Goal: Navigation & Orientation: Understand site structure

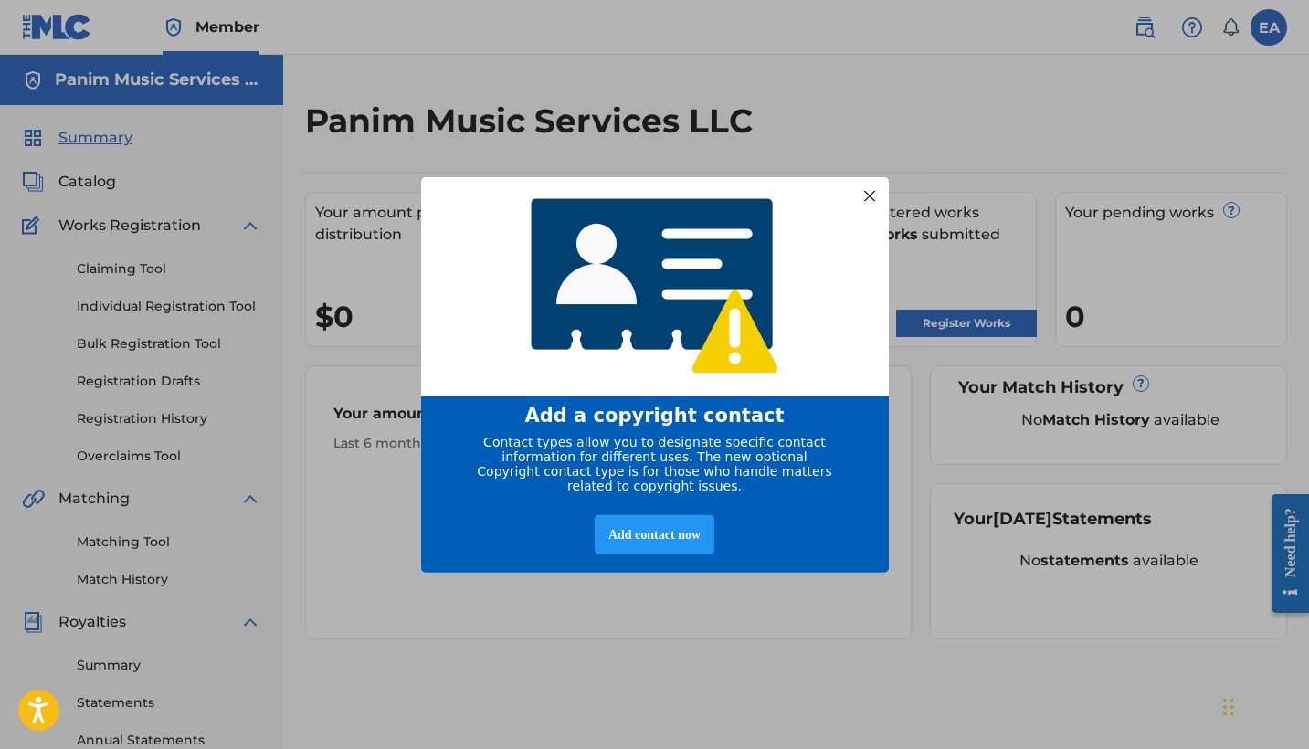
click at [870, 185] on div at bounding box center [869, 196] width 24 height 24
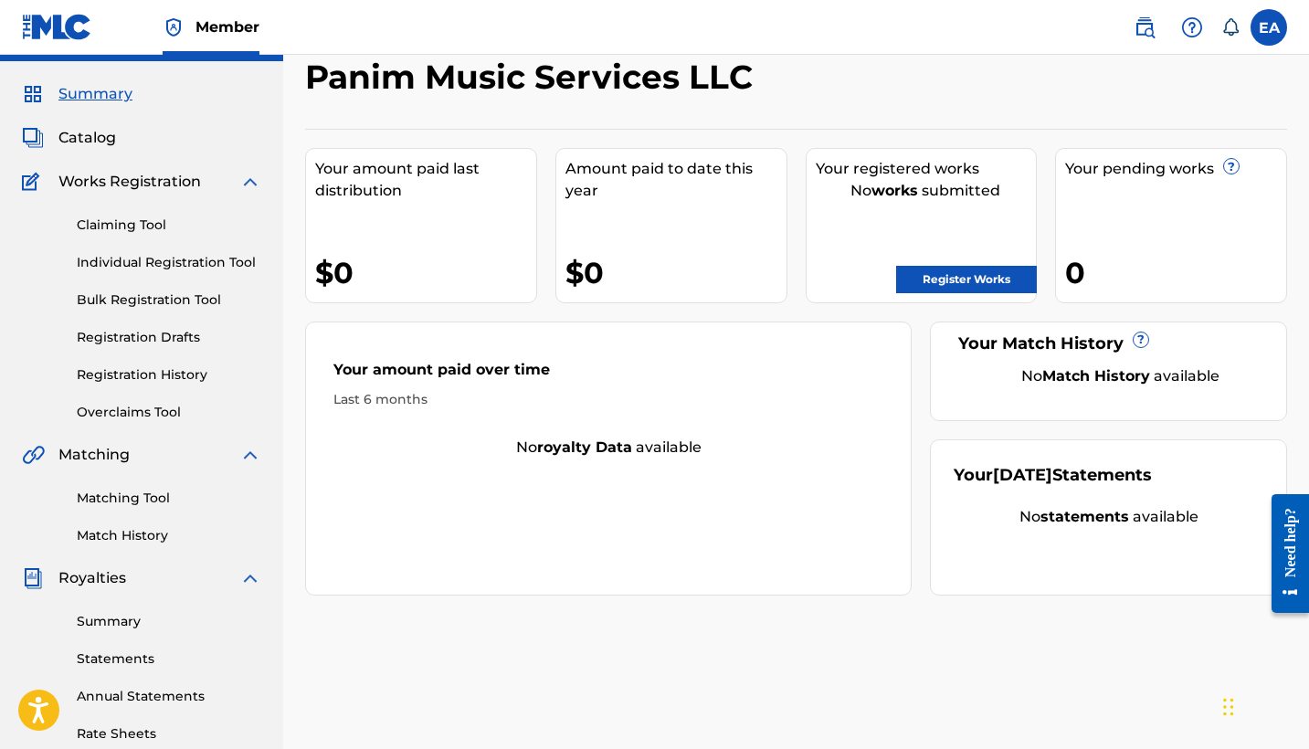
scroll to position [39, 0]
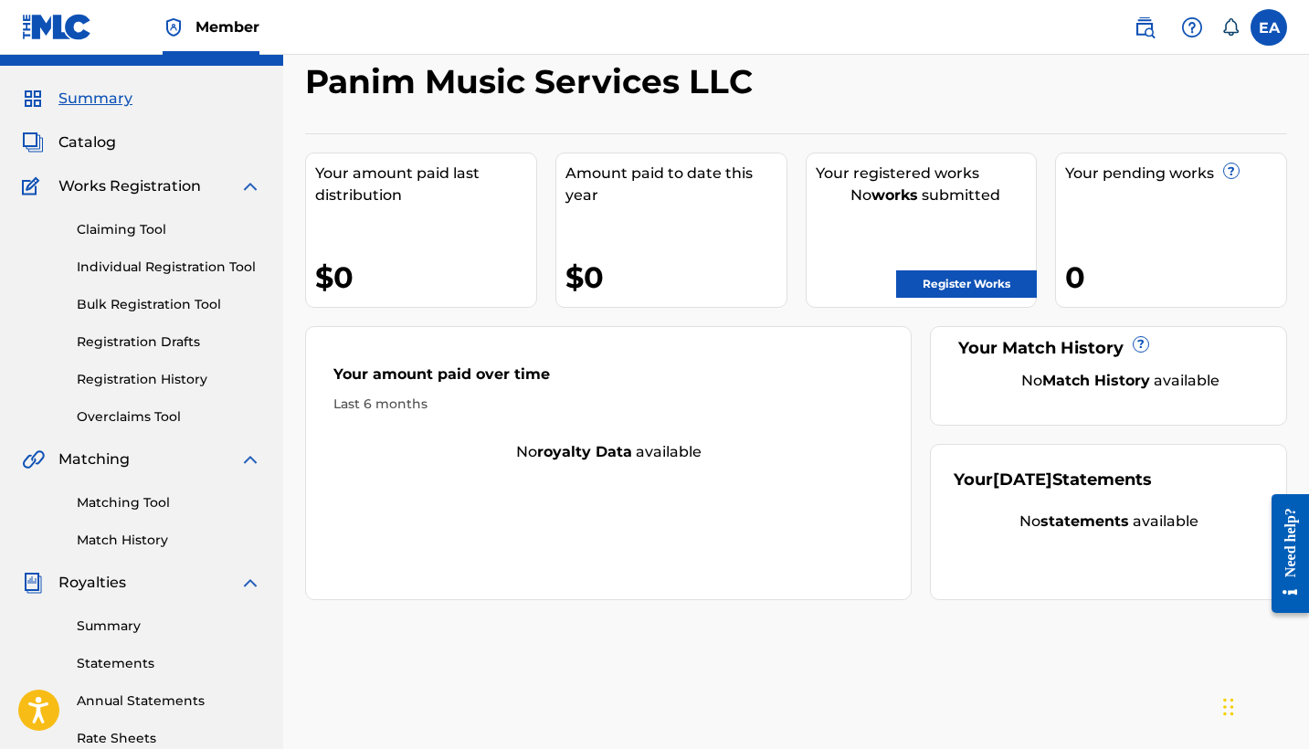
click at [251, 184] on img at bounding box center [250, 186] width 22 height 22
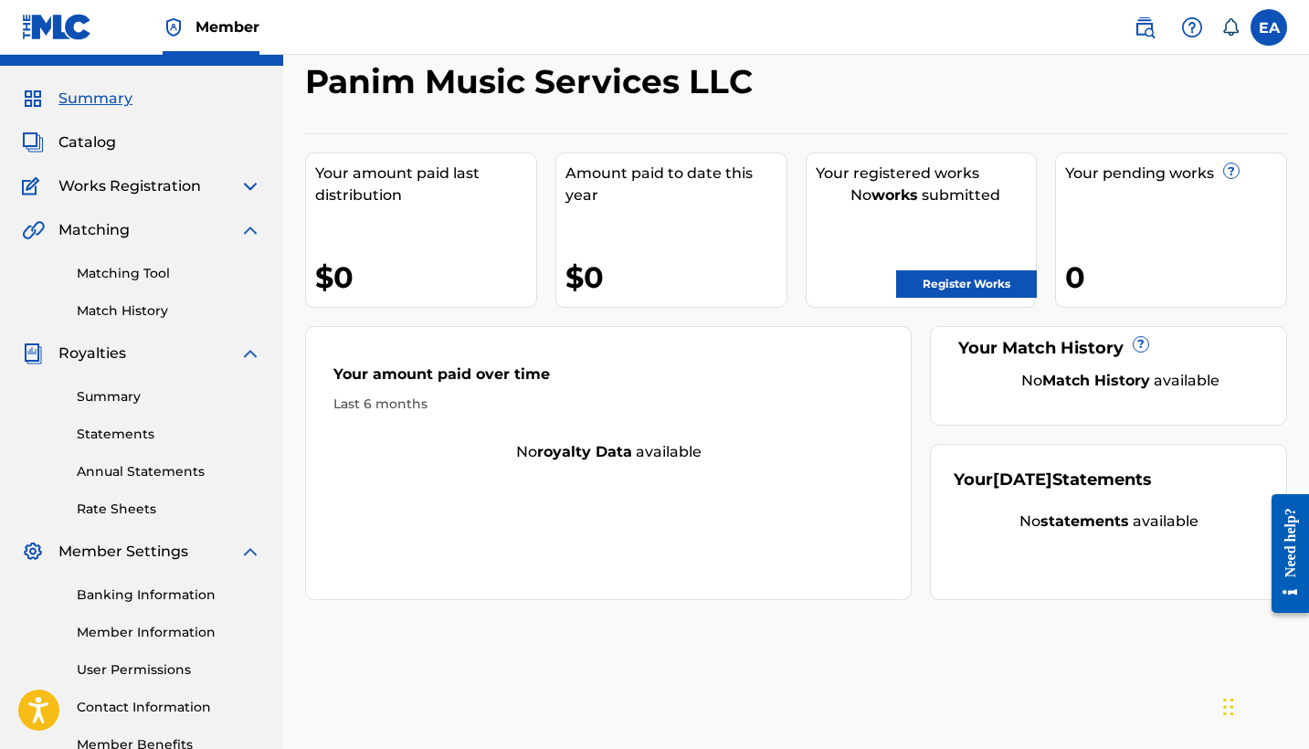
click at [248, 230] on img at bounding box center [250, 230] width 22 height 22
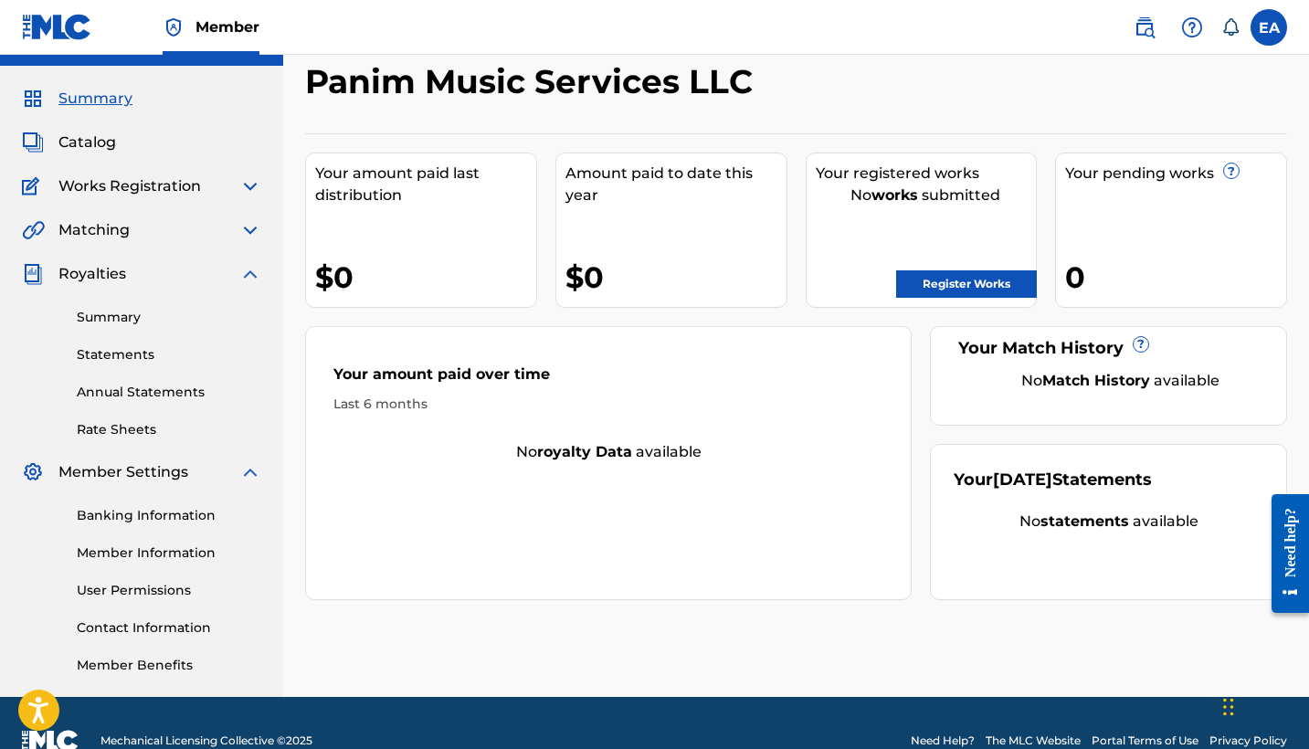
click at [247, 276] on img at bounding box center [250, 274] width 22 height 22
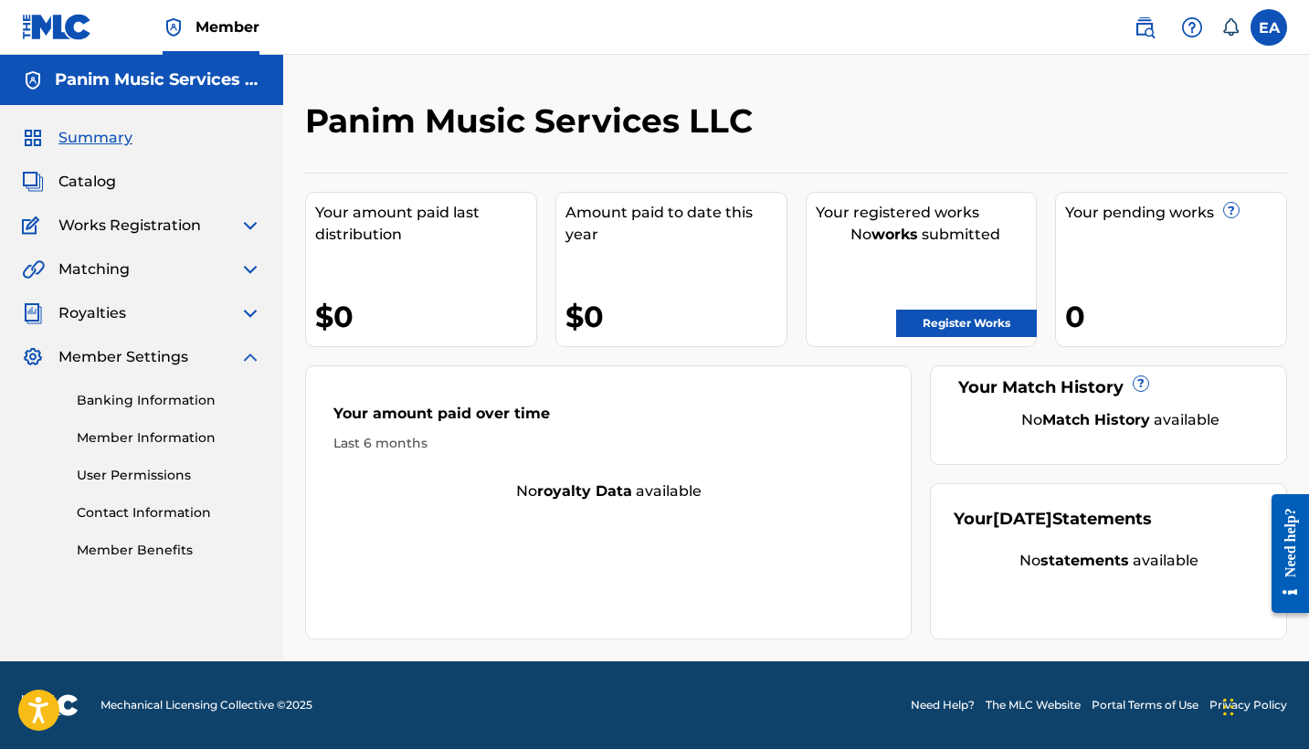
click at [195, 402] on link "Banking Information" at bounding box center [169, 400] width 184 height 19
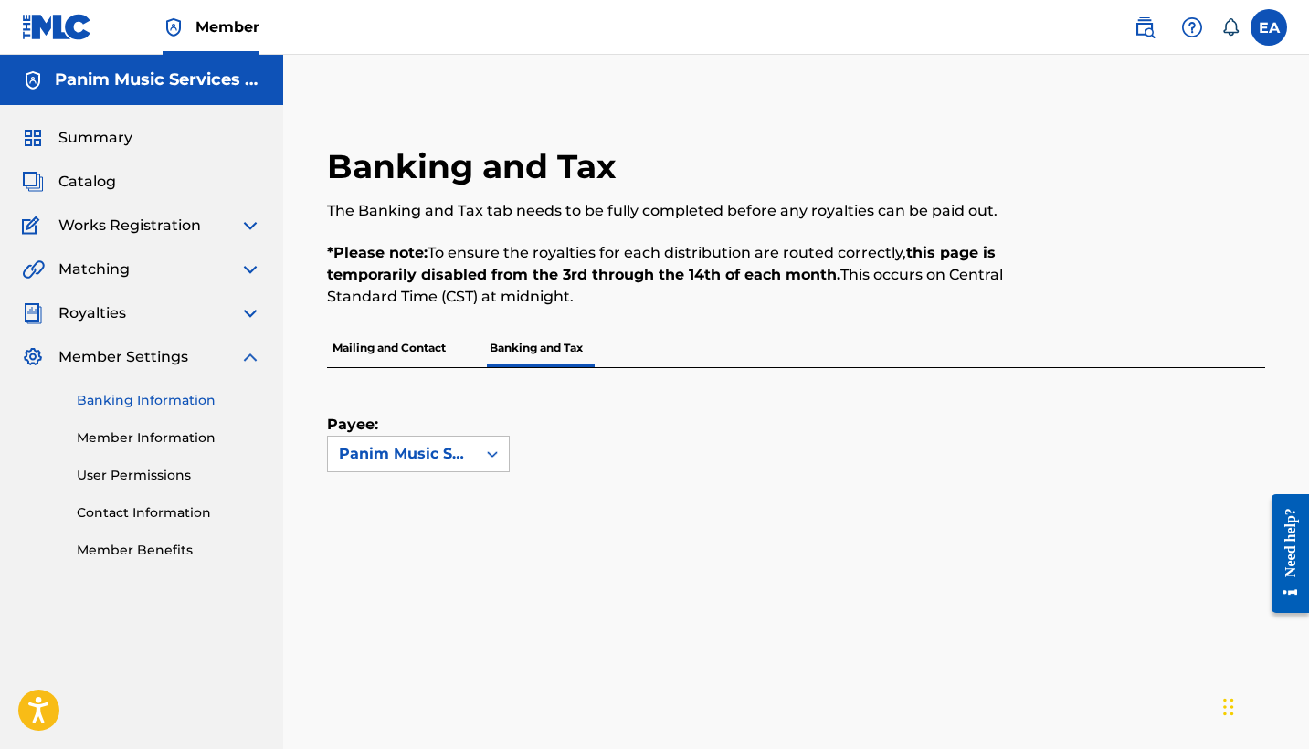
click at [150, 437] on link "Member Information" at bounding box center [169, 437] width 184 height 19
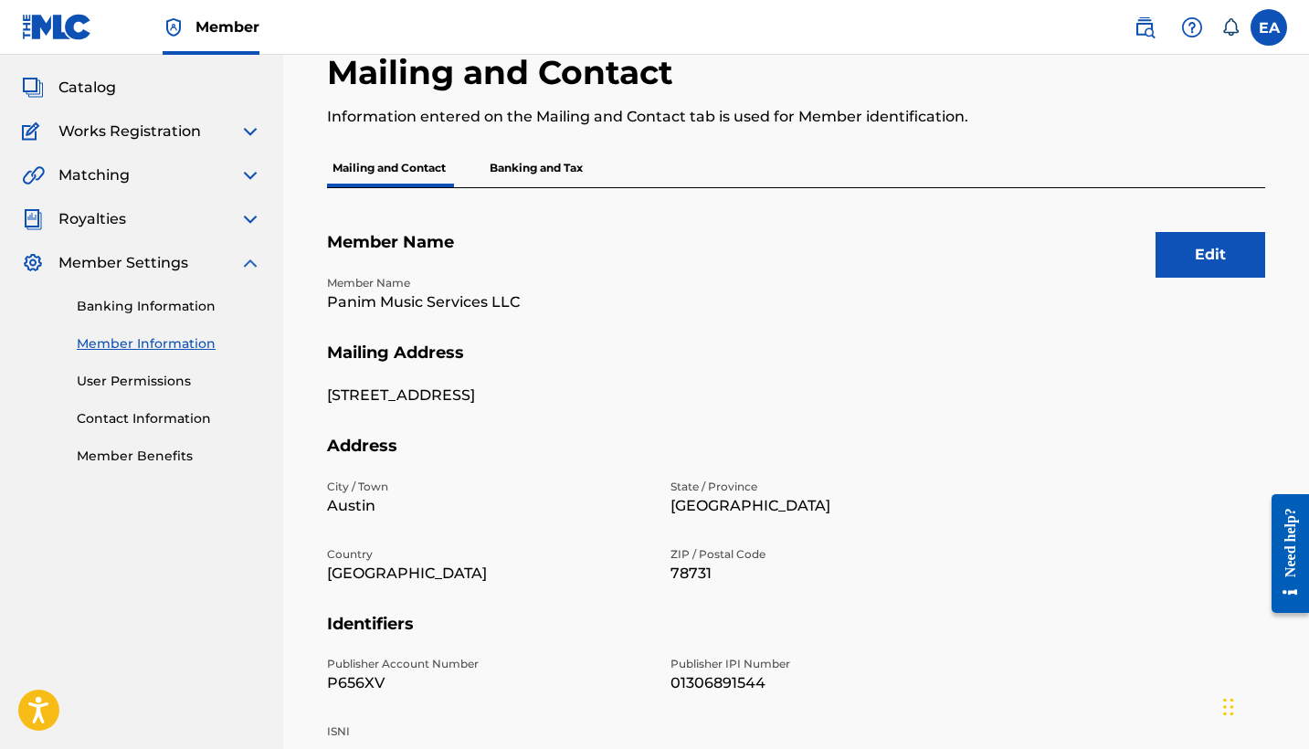
scroll to position [134, 0]
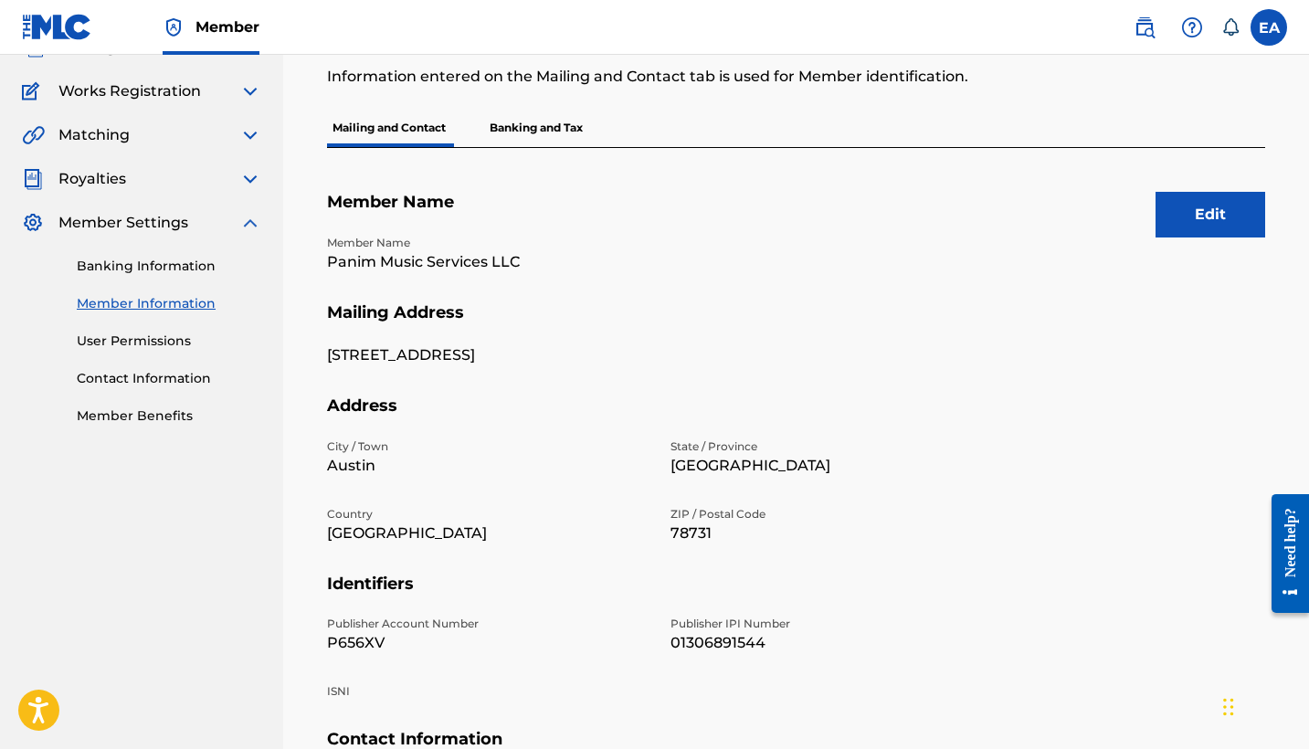
click at [498, 134] on p "Banking and Tax" at bounding box center [536, 128] width 104 height 38
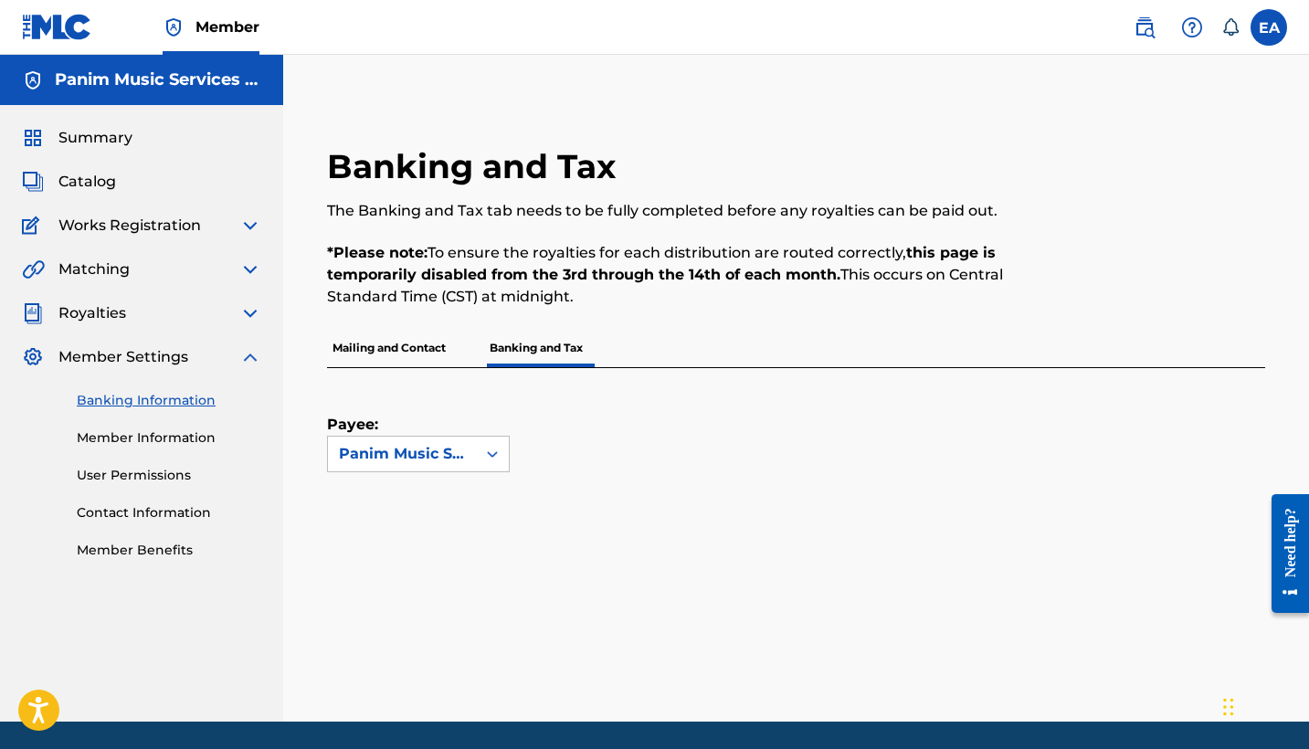
click at [151, 478] on link "User Permissions" at bounding box center [169, 475] width 184 height 19
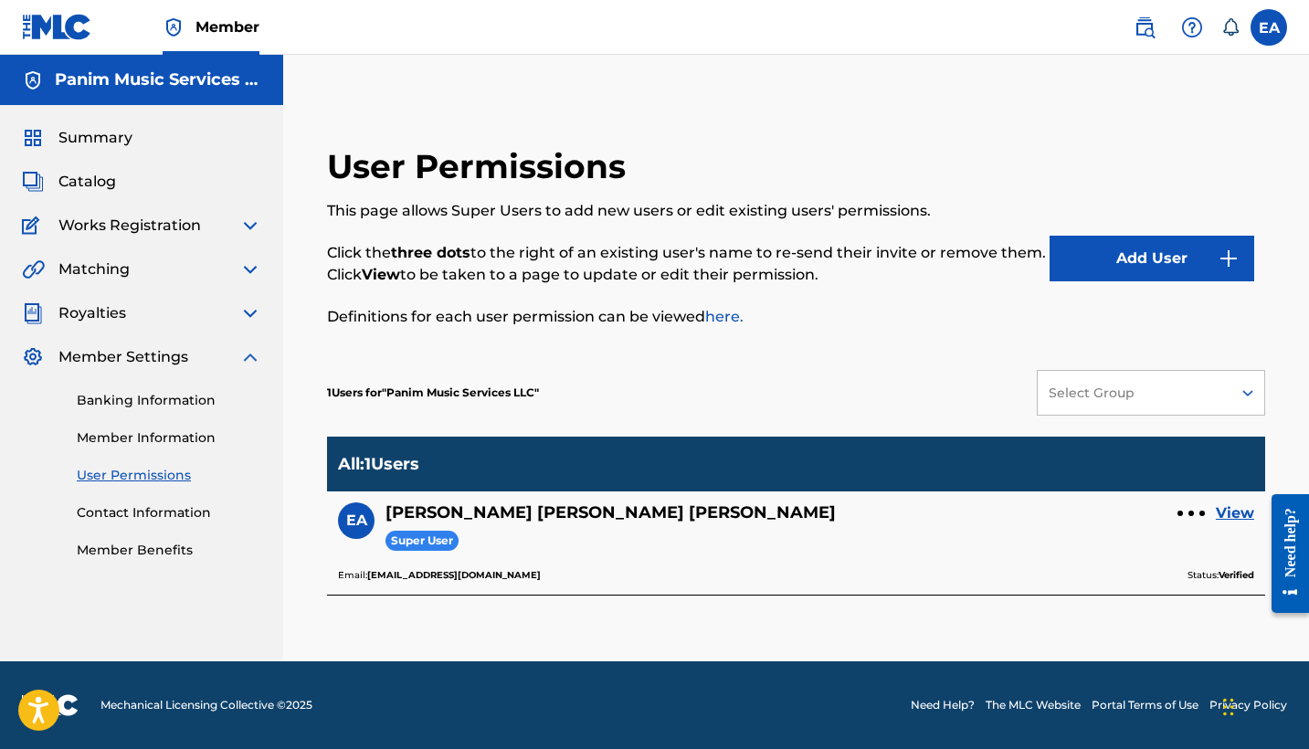
click at [126, 512] on link "Contact Information" at bounding box center [169, 512] width 184 height 19
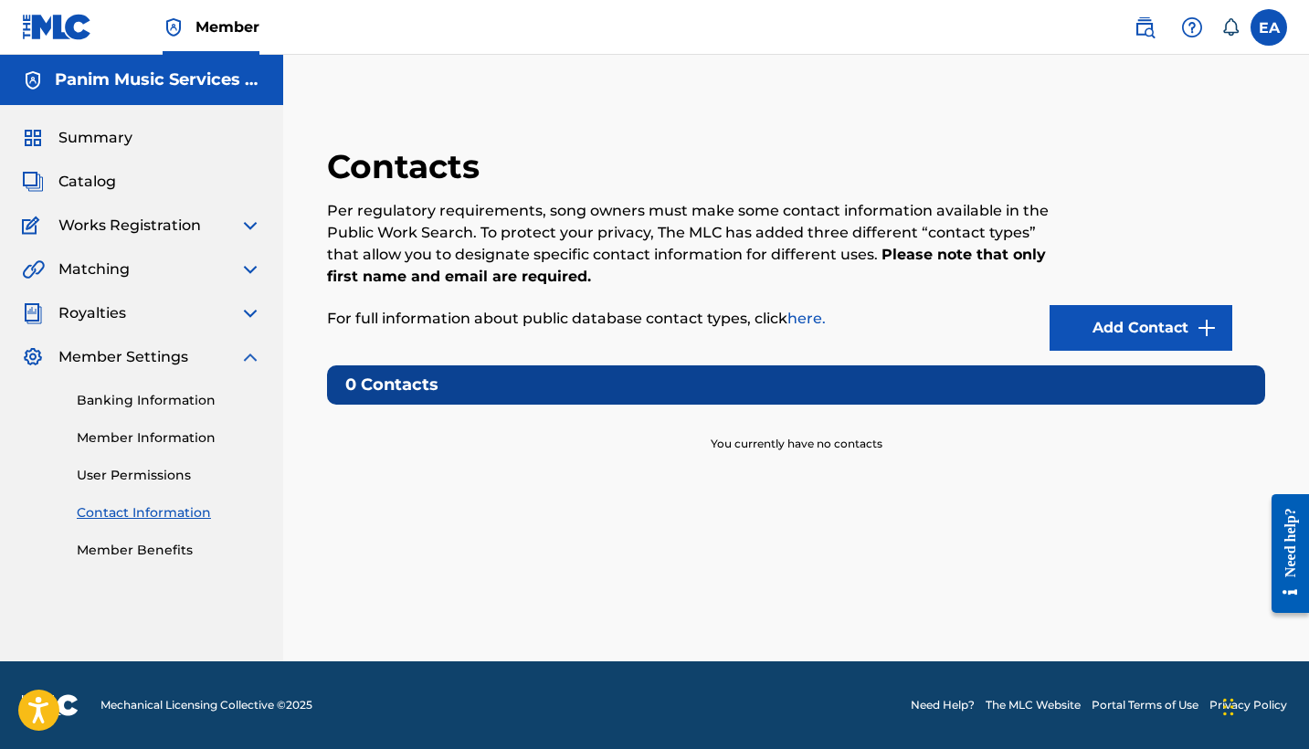
click at [151, 546] on link "Member Benefits" at bounding box center [169, 550] width 184 height 19
click at [172, 390] on div "Banking Information Member Information User Permissions Contact Information Mem…" at bounding box center [141, 464] width 239 height 192
click at [172, 408] on link "Banking Information" at bounding box center [169, 400] width 184 height 19
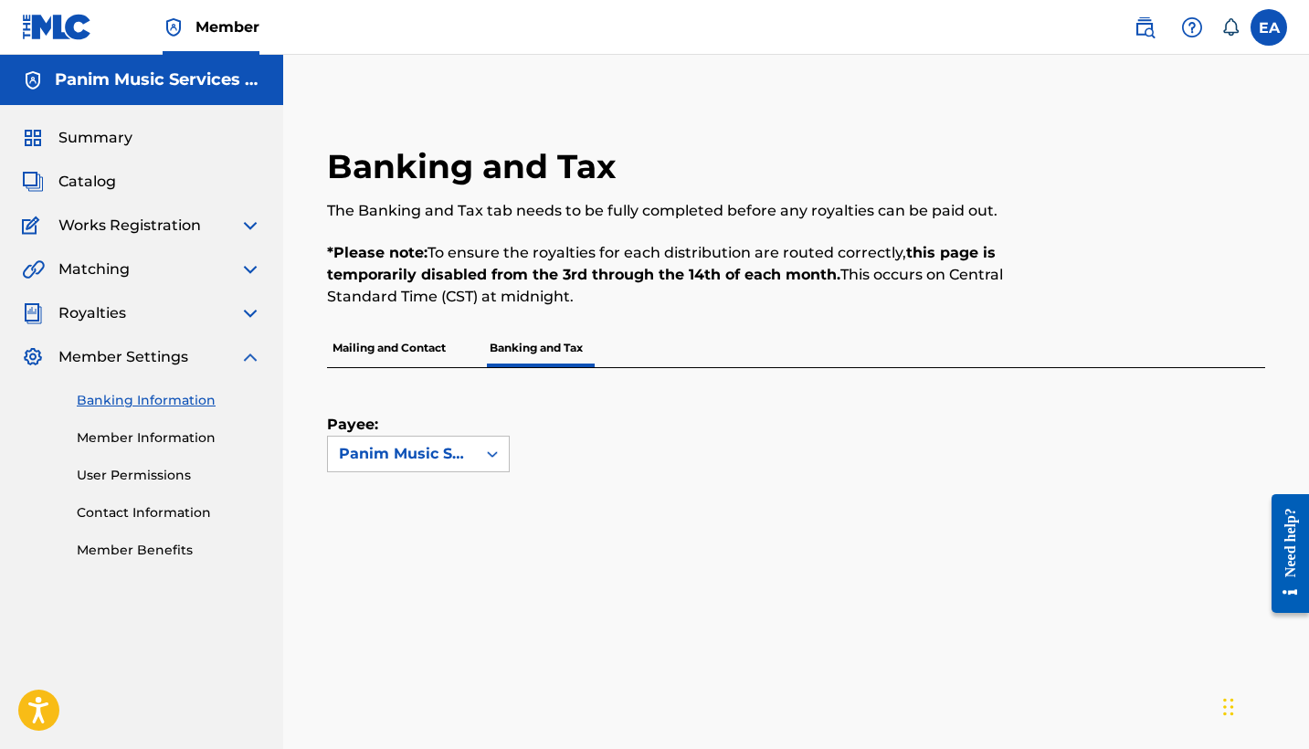
click at [86, 92] on div "Panim Music Services LLC" at bounding box center [141, 80] width 283 height 50
click at [88, 132] on span "Summary" at bounding box center [95, 138] width 74 height 22
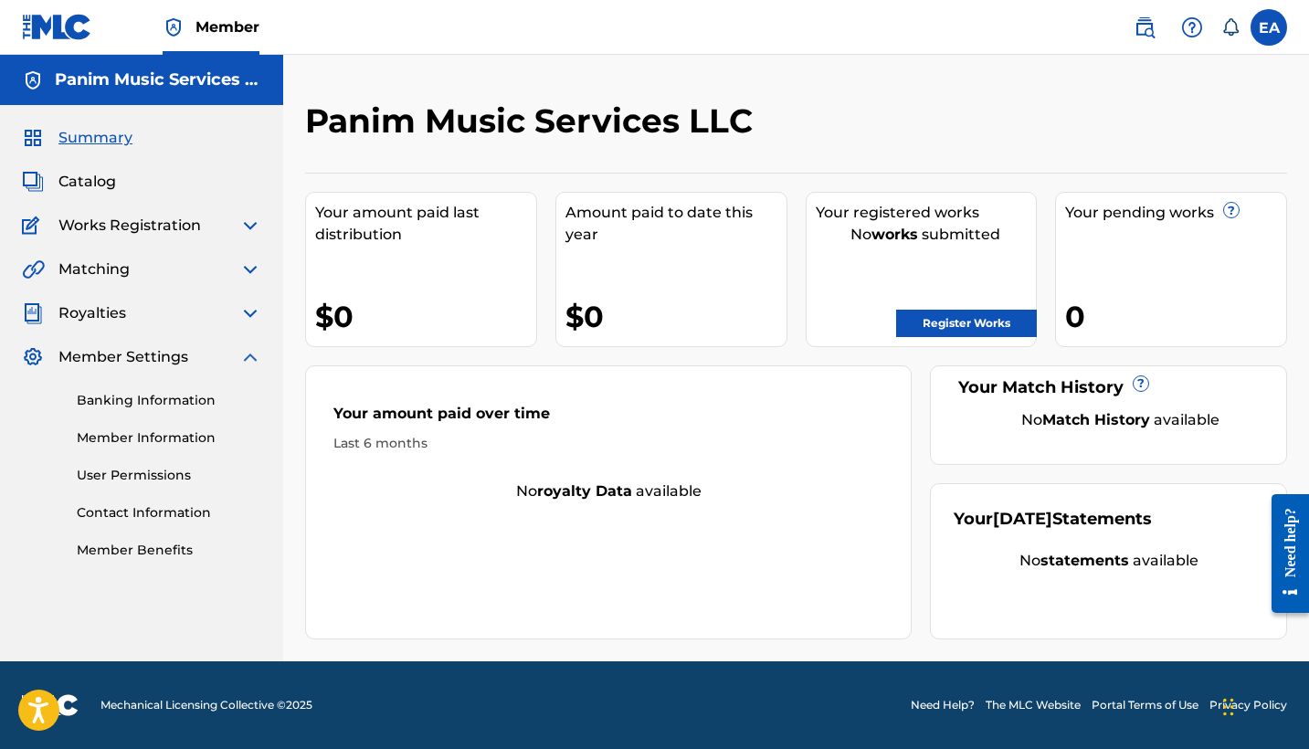
click at [252, 227] on img at bounding box center [250, 226] width 22 height 22
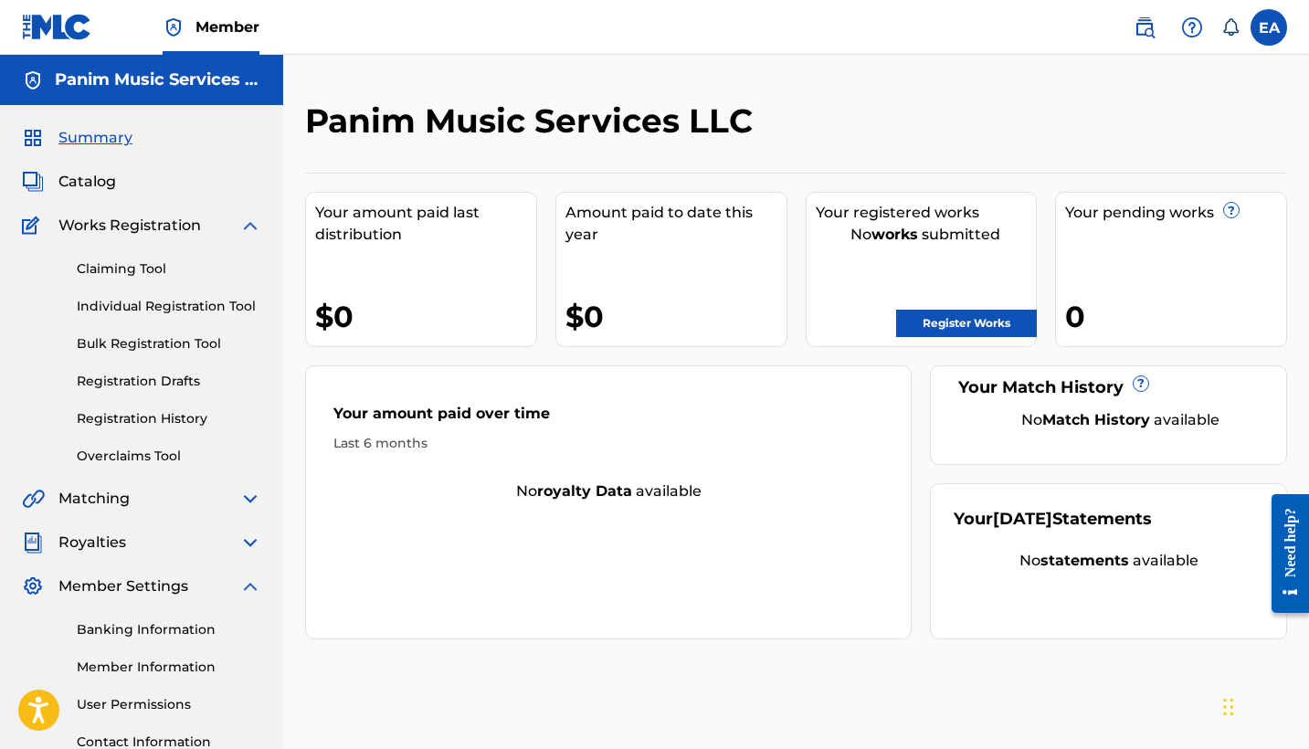
click at [249, 227] on img at bounding box center [250, 226] width 22 height 22
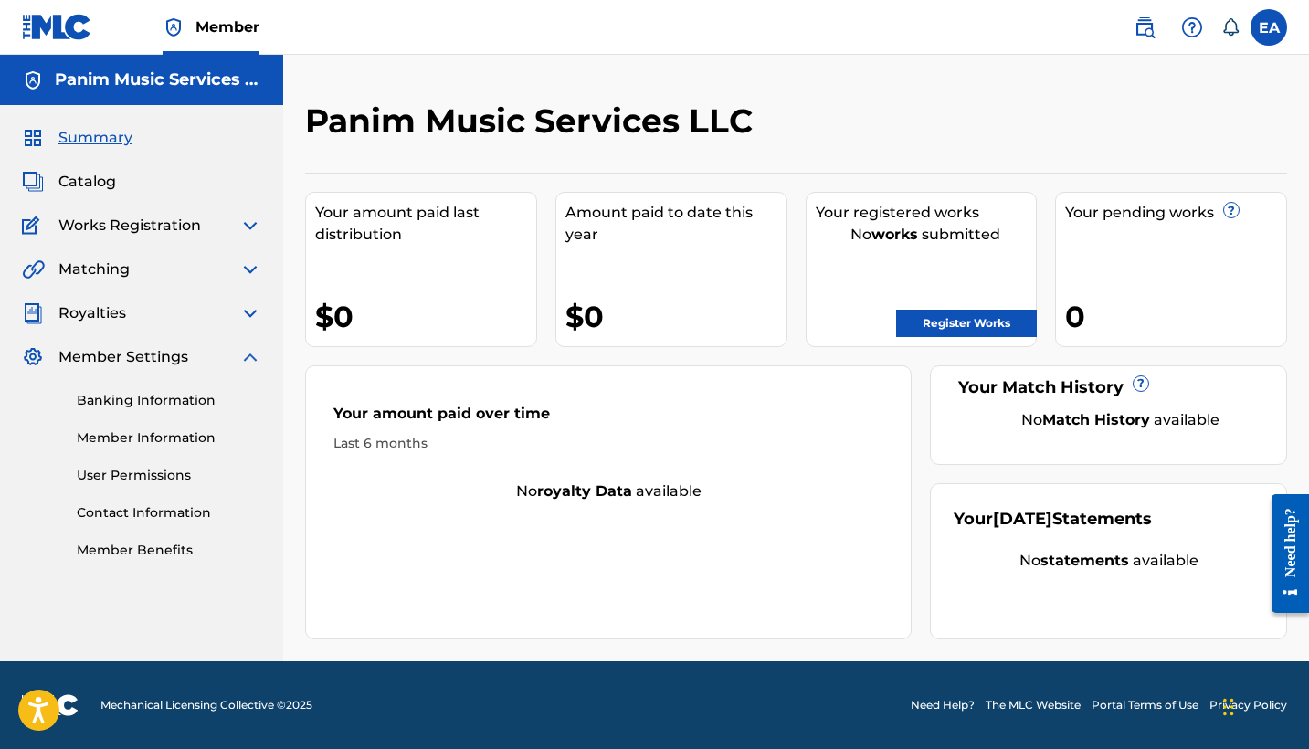
click at [247, 353] on img at bounding box center [250, 357] width 22 height 22
